Goal: Navigation & Orientation: Find specific page/section

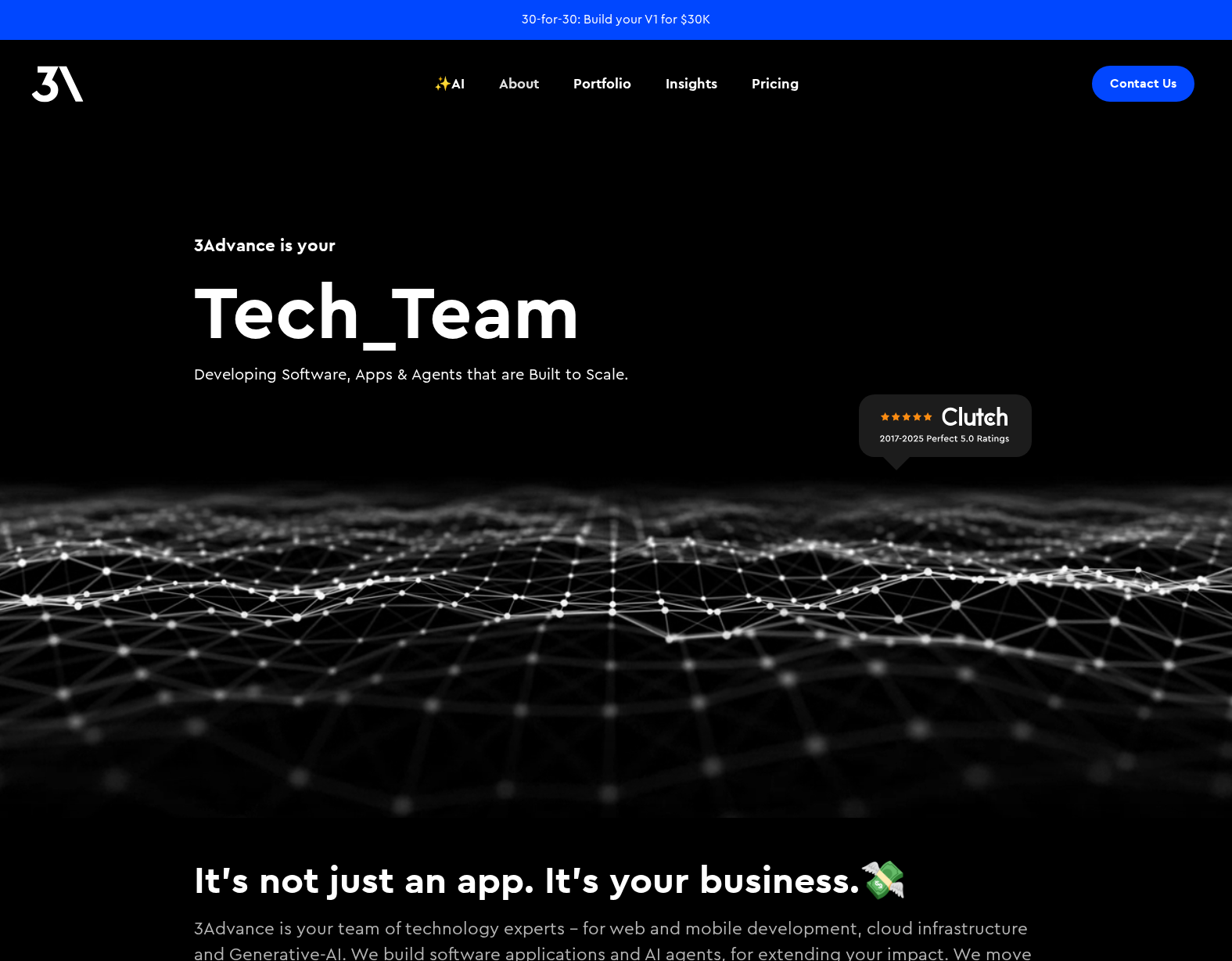
click at [521, 67] on link "About" at bounding box center [519, 84] width 59 height 58
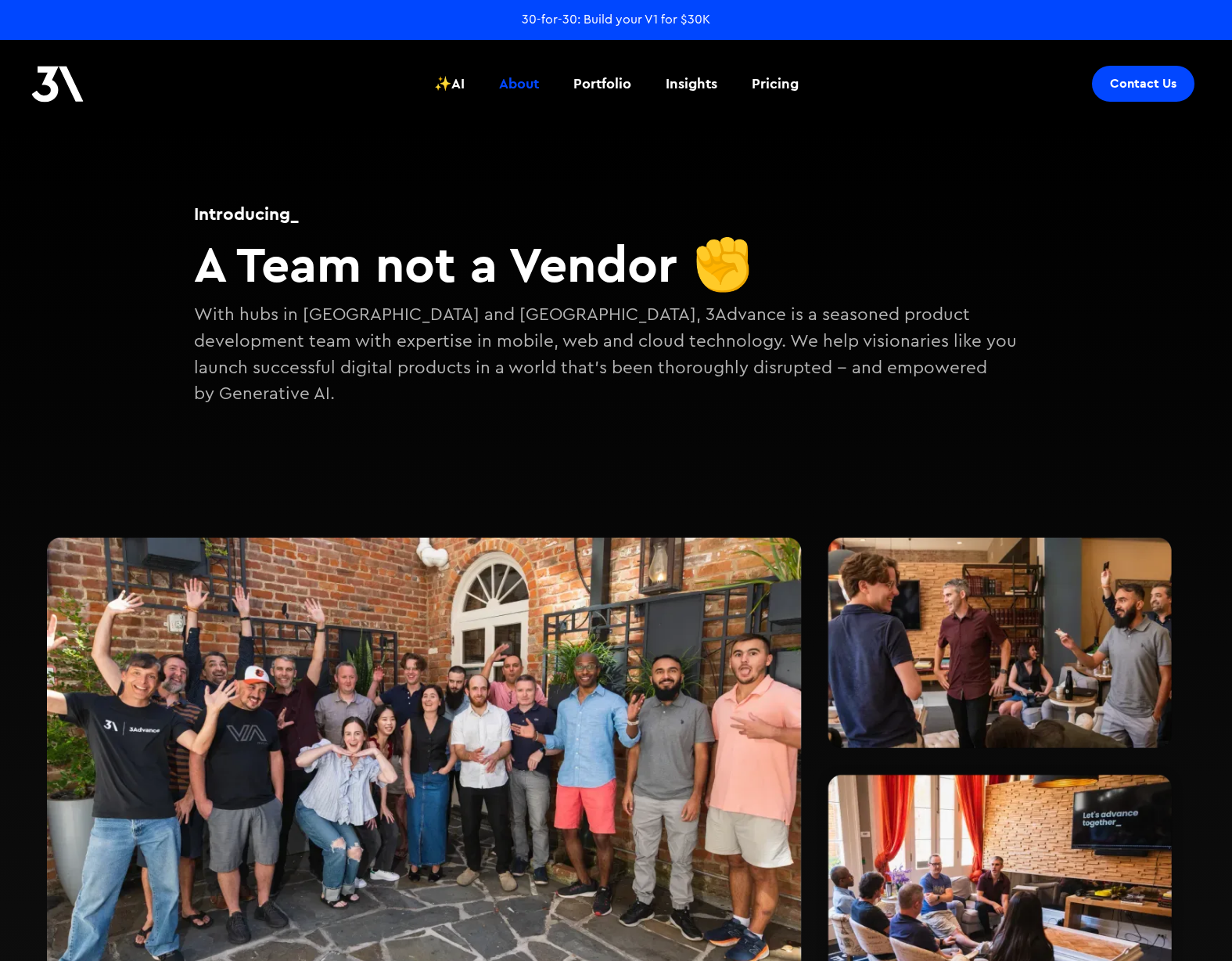
click at [484, 114] on header "Contact Us ✨AI About Portfolio Insights Pricing ✨AI About Portfolio Insights Pr…" at bounding box center [616, 82] width 1232 height 86
click at [457, 87] on div "✨AI" at bounding box center [448, 83] width 30 height 20
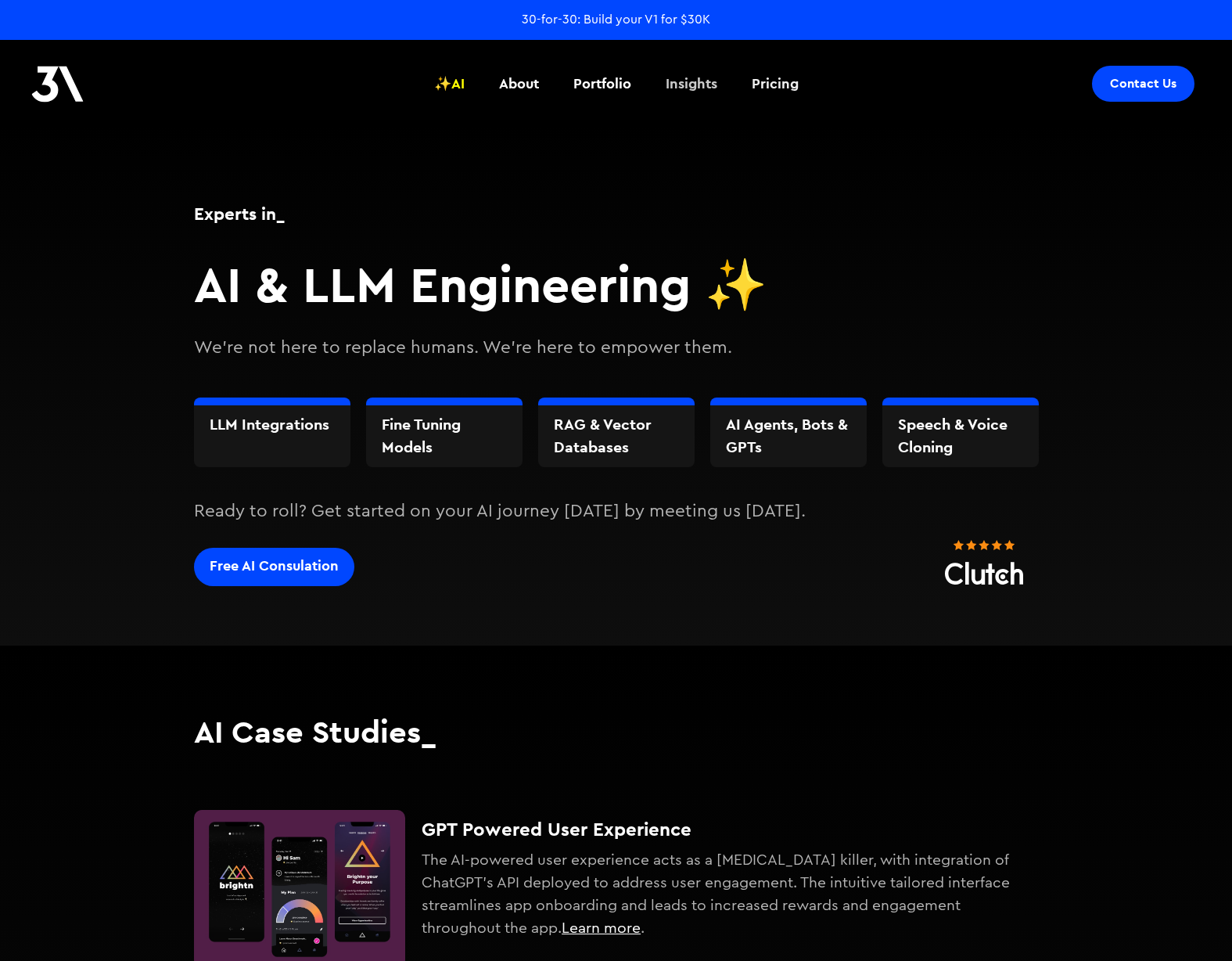
click at [697, 87] on div "Insights" at bounding box center [691, 83] width 51 height 20
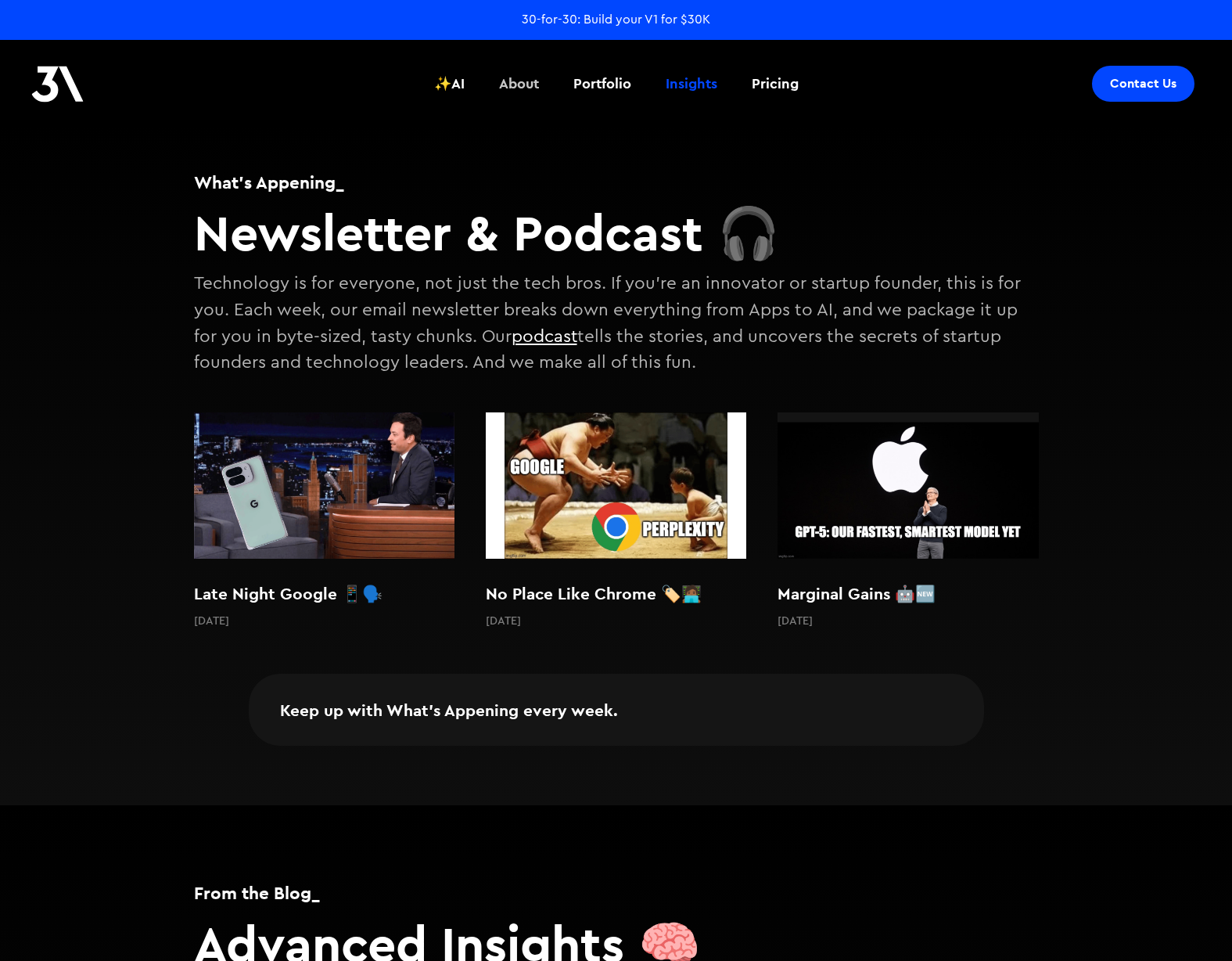
click at [527, 85] on div "About" at bounding box center [518, 83] width 40 height 20
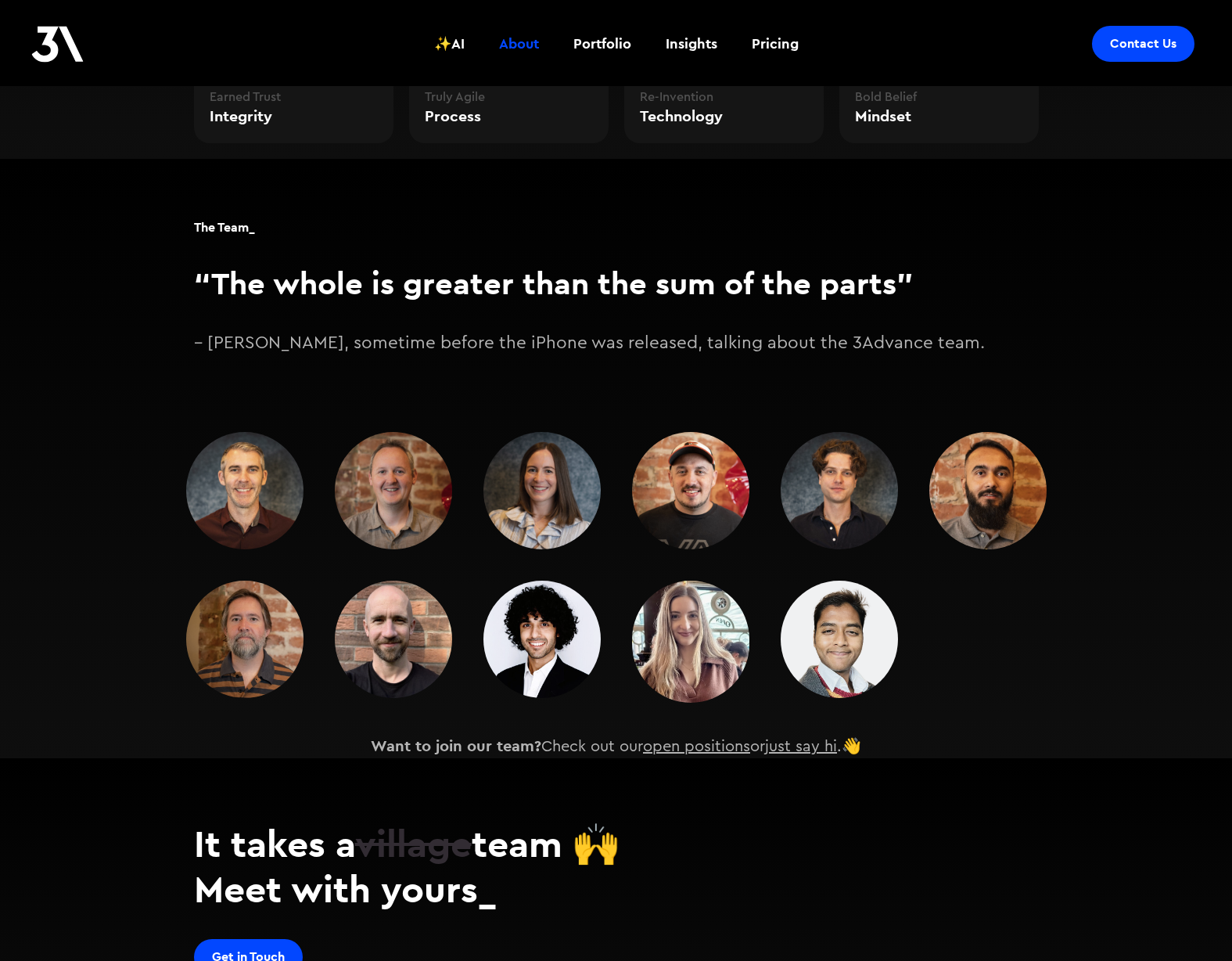
scroll to position [2112, 0]
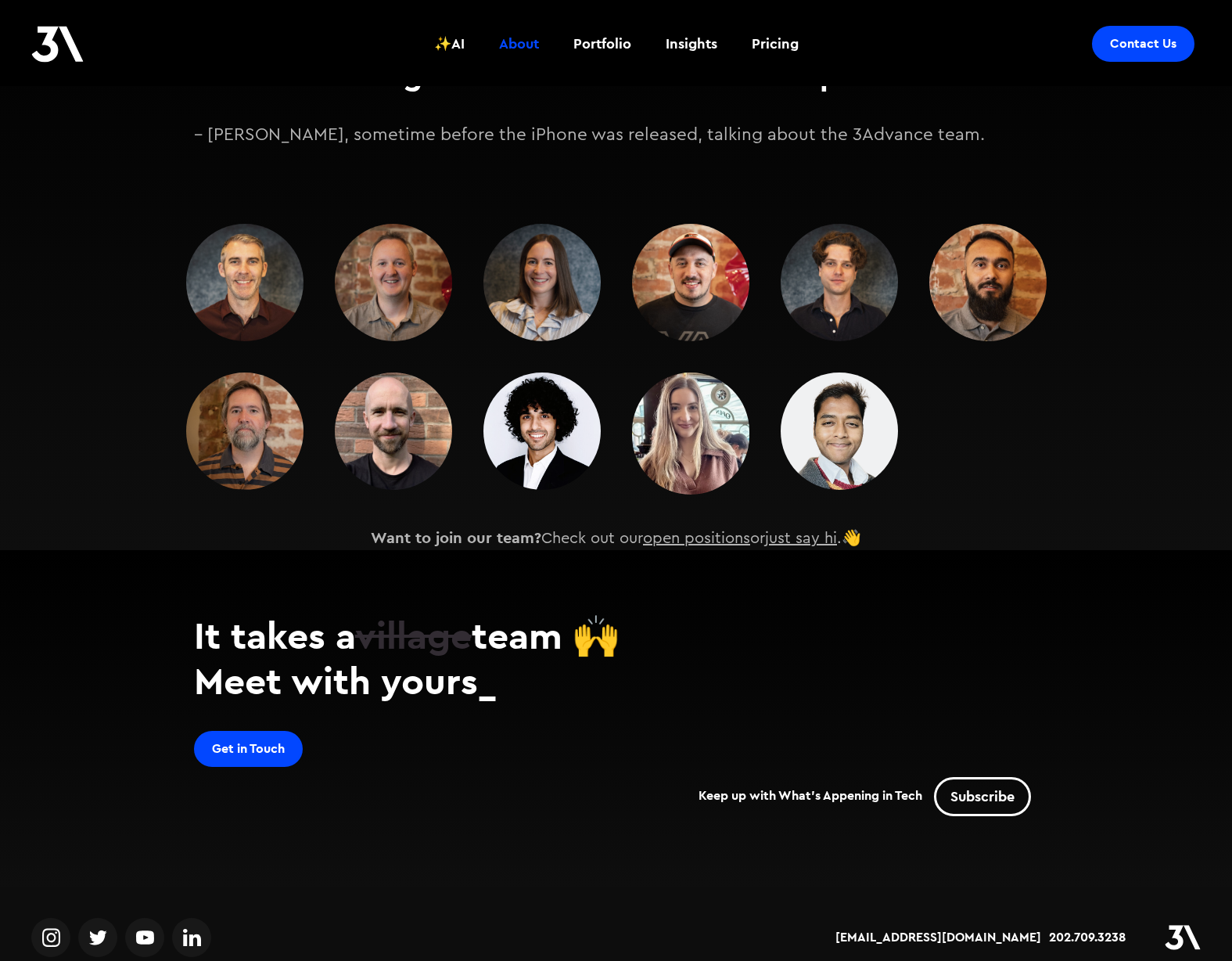
click at [700, 531] on link "open positions" at bounding box center [696, 539] width 108 height 16
click at [354, 526] on p "Want to join our team? Check out our open positions or just say hi .👋" at bounding box center [616, 538] width 1232 height 24
click at [377, 406] on img at bounding box center [393, 430] width 117 height 117
